Goal: Obtain resource: Download file/media

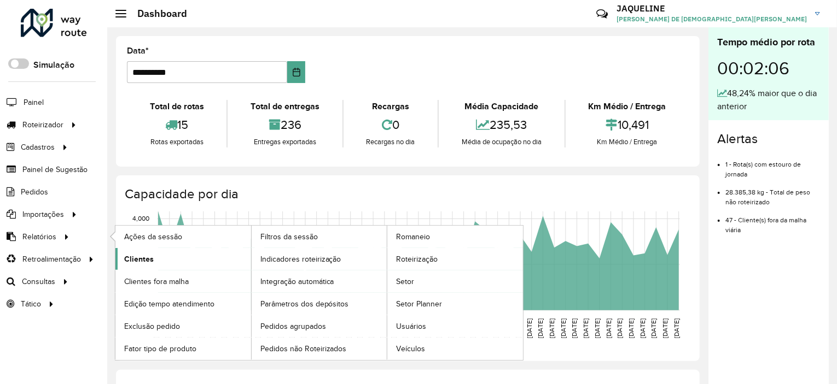
click at [133, 254] on span "Clientes" at bounding box center [139, 259] width 30 height 11
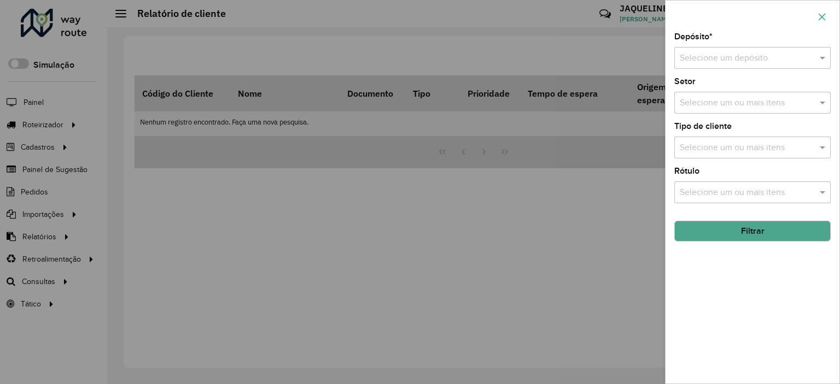
click at [816, 15] on button "button" at bounding box center [822, 17] width 18 height 18
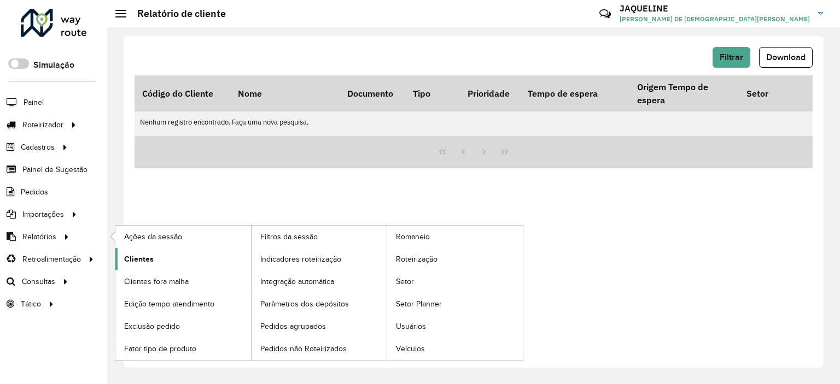
click at [173, 255] on link "Clientes" at bounding box center [183, 259] width 136 height 22
click at [147, 258] on span "Clientes" at bounding box center [139, 259] width 30 height 11
click at [150, 254] on span "Clientes" at bounding box center [139, 259] width 30 height 11
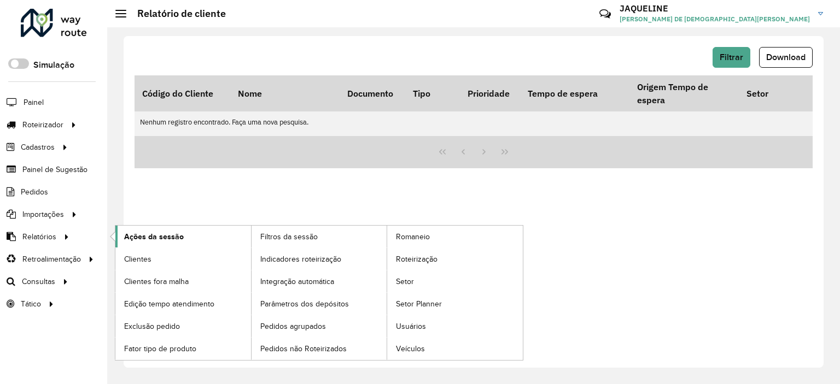
click at [143, 235] on span "Ações da sessão" at bounding box center [154, 236] width 60 height 11
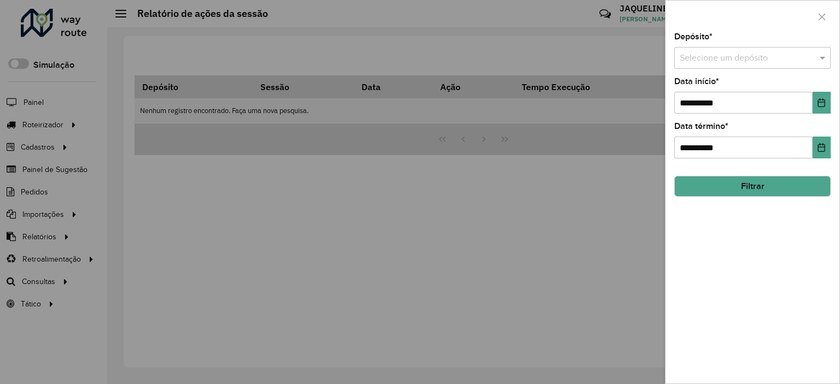
click at [59, 241] on div at bounding box center [420, 192] width 840 height 384
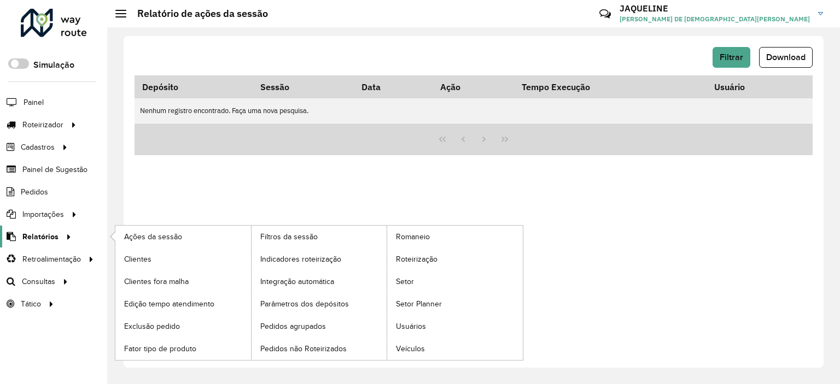
click at [62, 232] on icon at bounding box center [66, 236] width 9 height 16
click at [135, 254] on span "Clientes" at bounding box center [139, 259] width 30 height 11
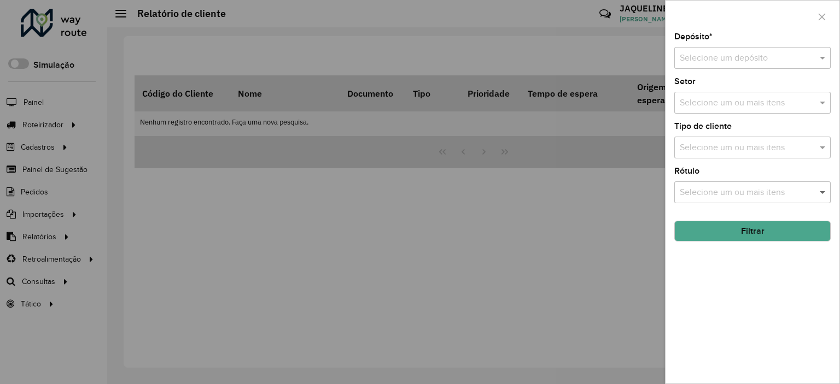
click at [823, 196] on span at bounding box center [824, 192] width 14 height 13
click at [820, 193] on span at bounding box center [824, 192] width 14 height 13
click at [823, 187] on span at bounding box center [824, 192] width 14 height 13
click at [825, 189] on span at bounding box center [824, 192] width 14 height 13
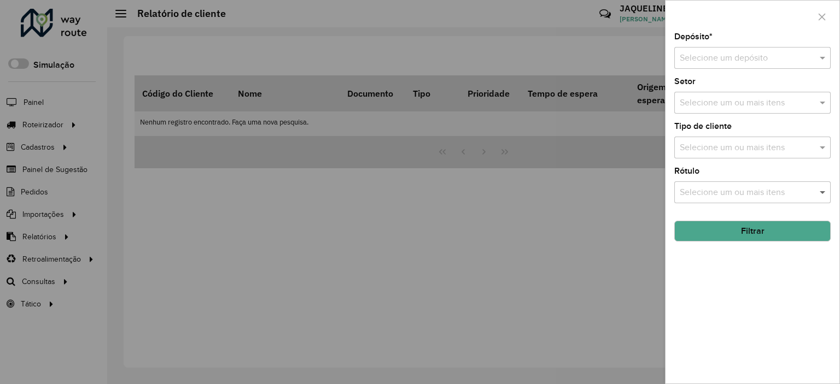
click at [825, 192] on span at bounding box center [824, 192] width 14 height 13
click at [823, 193] on span at bounding box center [824, 192] width 14 height 13
click at [823, 192] on span at bounding box center [824, 192] width 14 height 13
click at [821, 190] on span at bounding box center [824, 192] width 14 height 13
click at [788, 237] on button "Filtrar" at bounding box center [752, 231] width 156 height 21
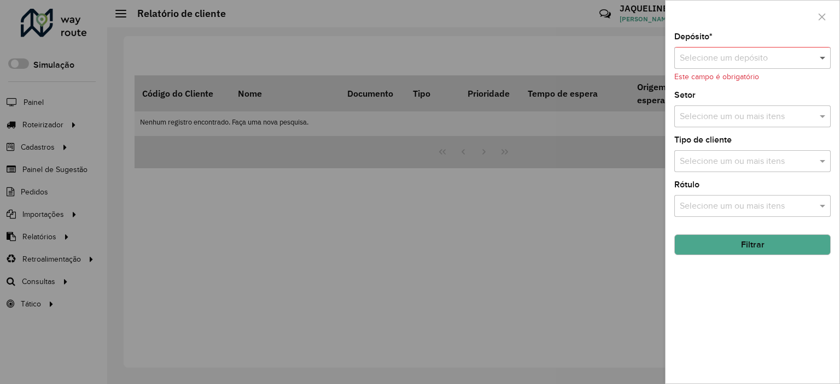
click at [818, 55] on span at bounding box center [824, 57] width 14 height 13
click at [783, 86] on div "CDD Lapa" at bounding box center [752, 89] width 155 height 19
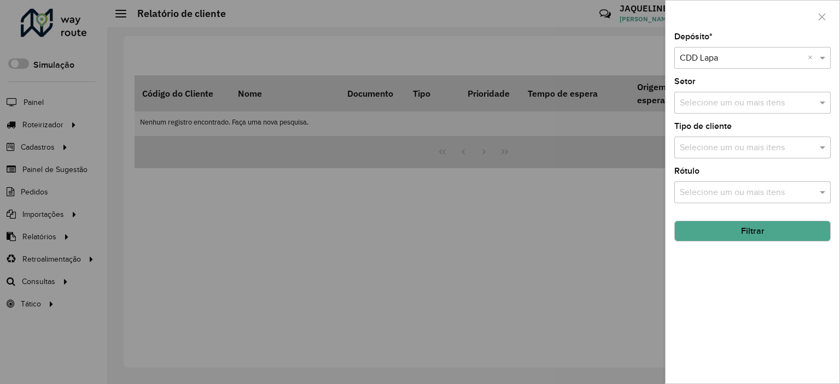
click at [805, 229] on button "Filtrar" at bounding box center [752, 231] width 156 height 21
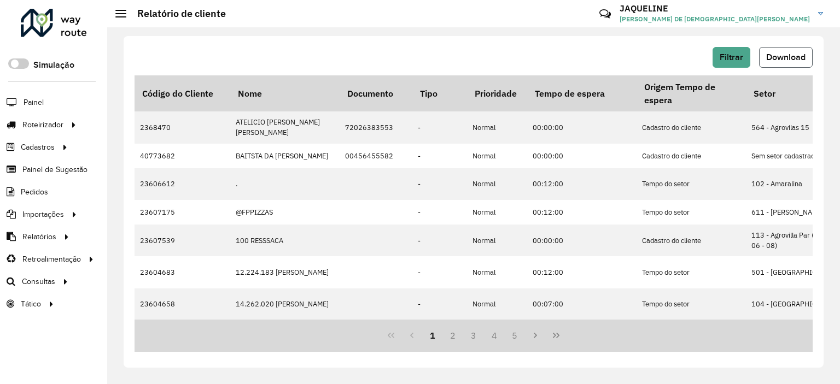
click at [783, 57] on span "Download" at bounding box center [785, 57] width 39 height 9
